Goal: Task Accomplishment & Management: Complete application form

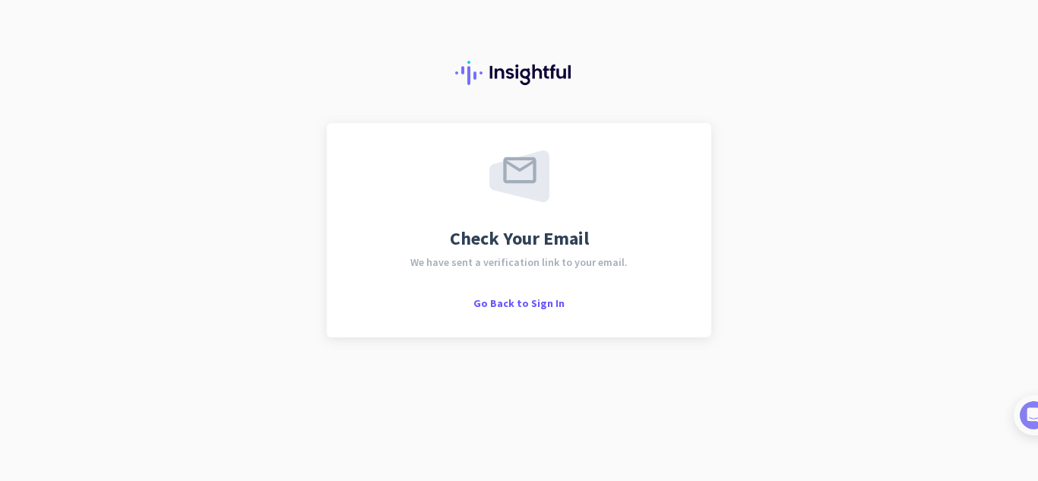
drag, startPoint x: 527, startPoint y: 299, endPoint x: 474, endPoint y: 263, distance: 63.4
click at [474, 263] on span "We have sent a verification link to your email." at bounding box center [518, 262] width 217 height 11
click at [547, 299] on span "Go Back to Sign In" at bounding box center [518, 303] width 91 height 14
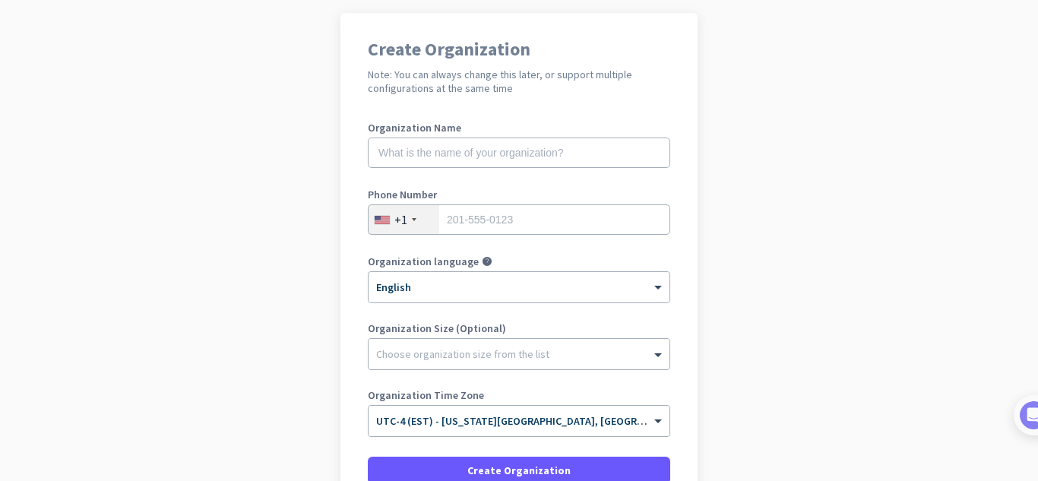
scroll to position [112, 0]
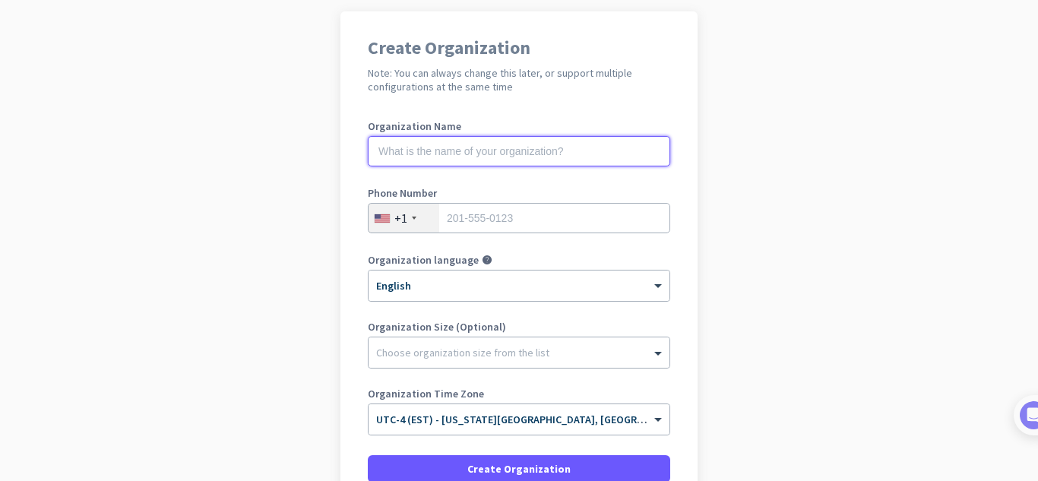
click at [586, 137] on input "text" at bounding box center [519, 151] width 302 height 30
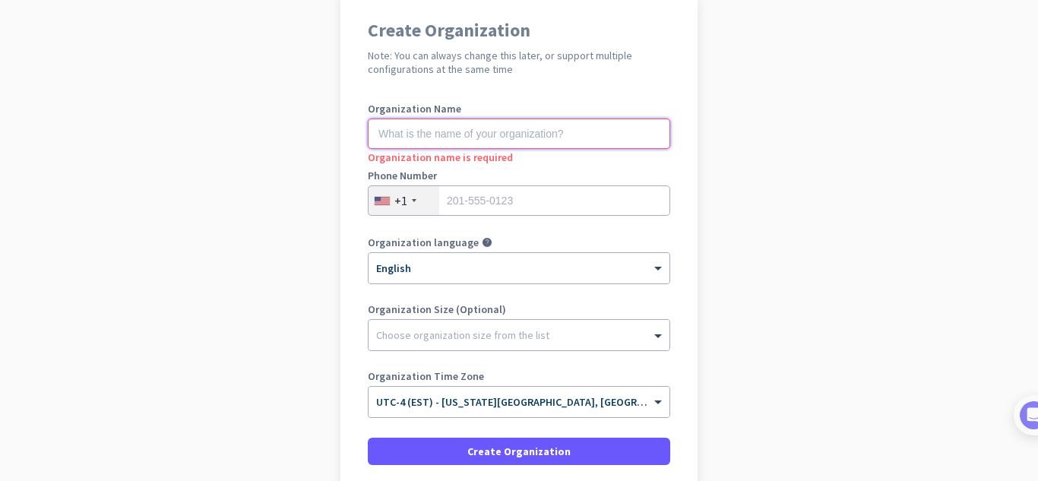
scroll to position [255, 0]
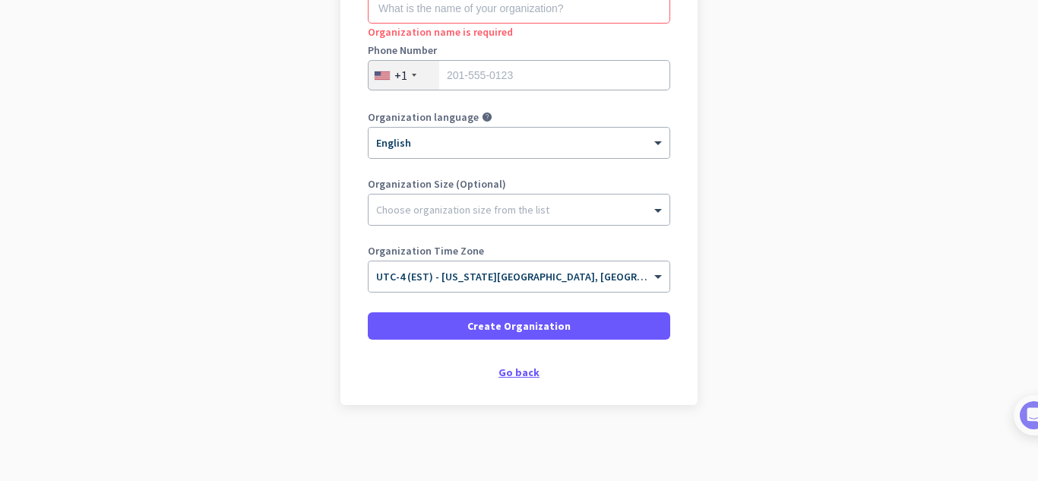
click at [516, 372] on div "Go back" at bounding box center [519, 372] width 302 height 11
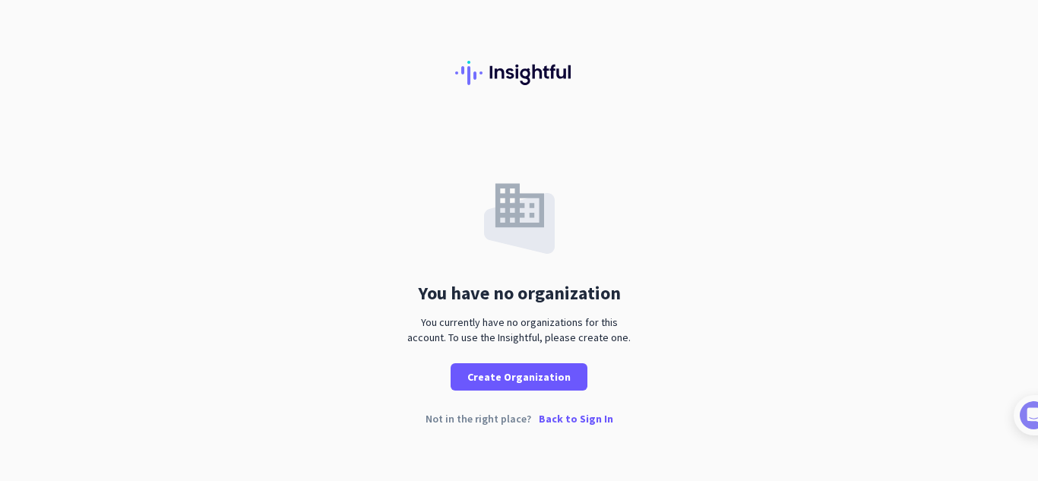
click at [546, 416] on p "Back to Sign In" at bounding box center [576, 418] width 74 height 11
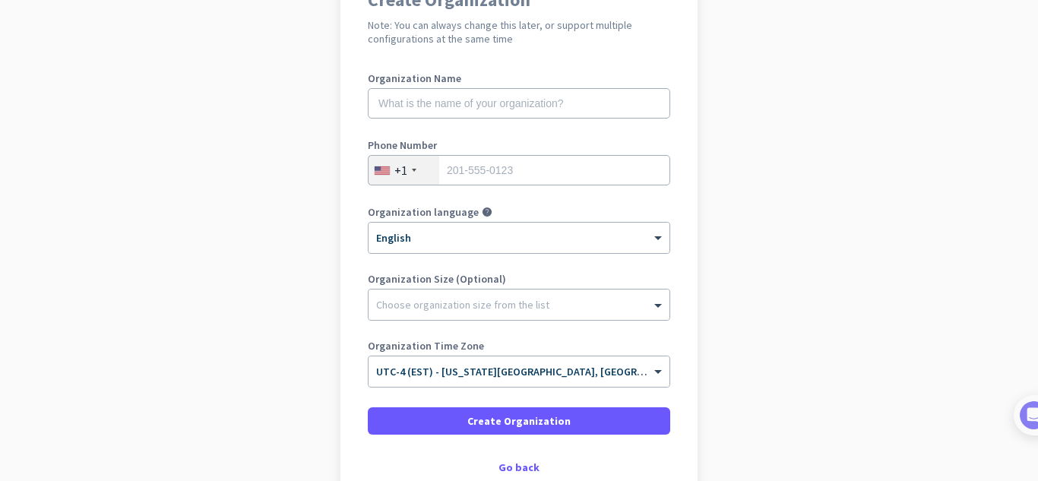
scroll to position [160, 0]
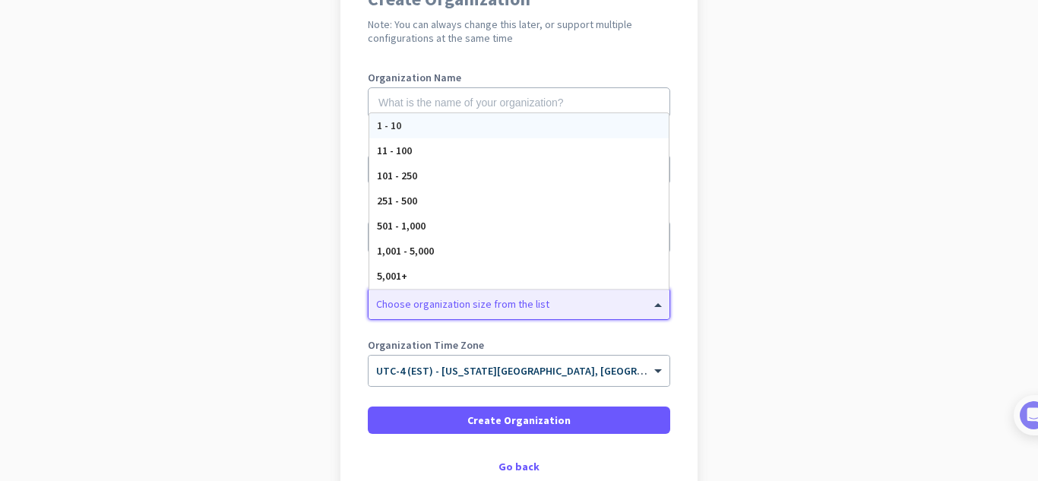
click at [462, 311] on div "Choose organization size from the list" at bounding box center [519, 304] width 301 height 30
click at [500, 464] on div "Go back" at bounding box center [519, 466] width 302 height 11
